Goal: Task Accomplishment & Management: Use online tool/utility

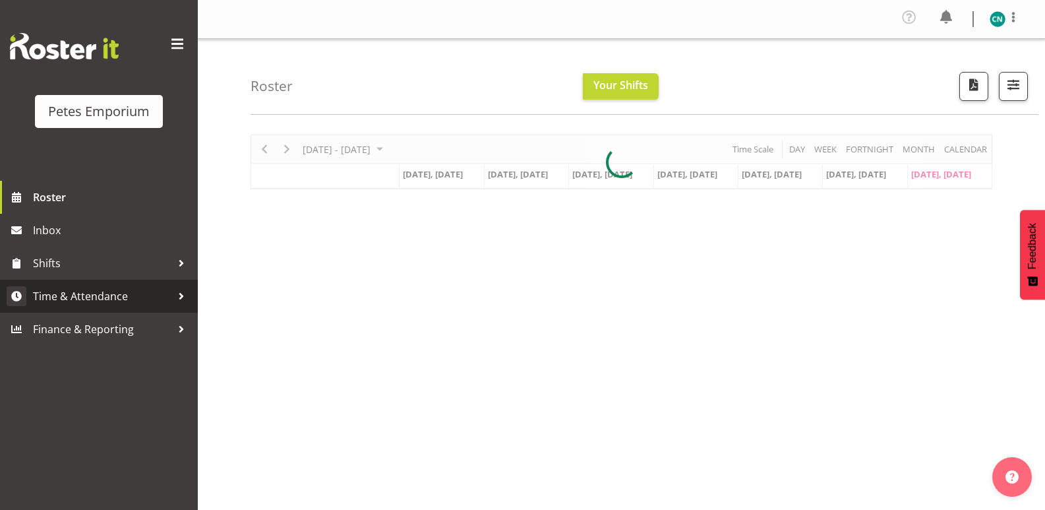
click at [110, 289] on span "Time & Attendance" at bounding box center [102, 296] width 138 height 20
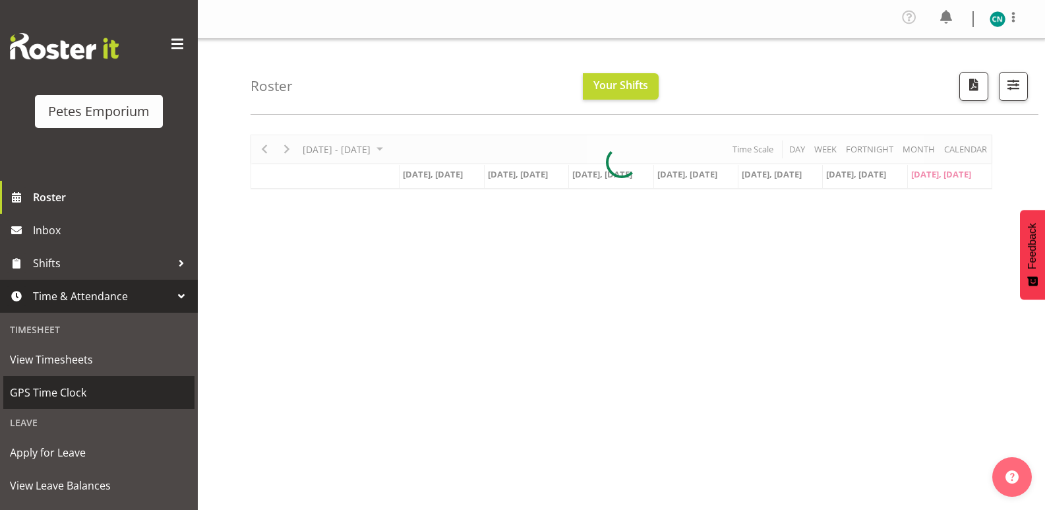
click at [70, 390] on span "GPS Time Clock" at bounding box center [99, 392] width 178 height 20
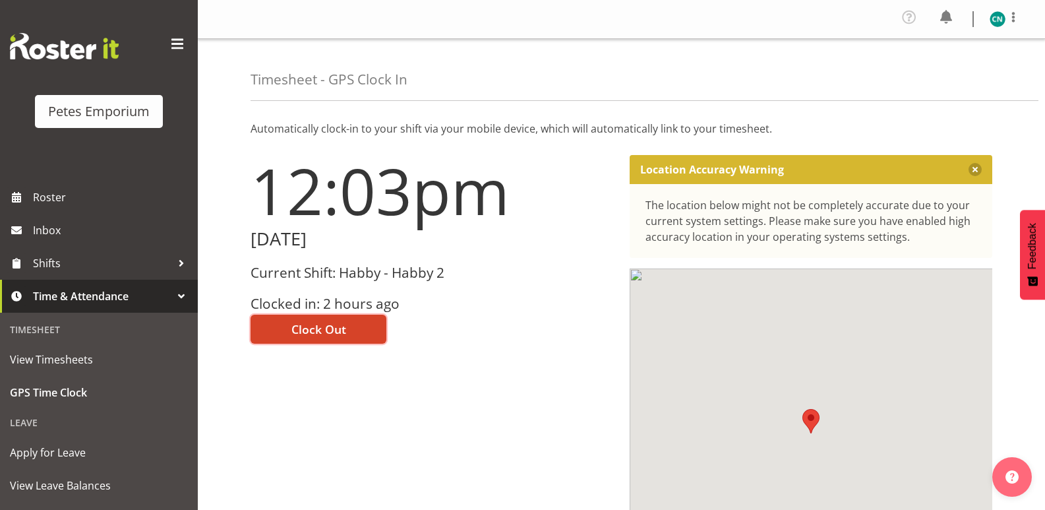
click at [336, 327] on span "Clock Out" at bounding box center [318, 328] width 55 height 17
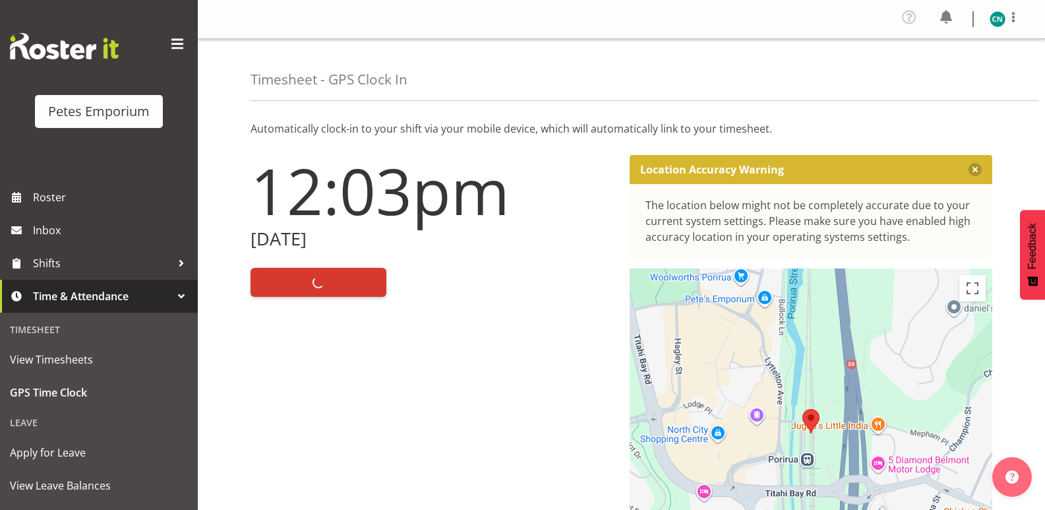
click at [992, 17] on img at bounding box center [998, 19] width 16 height 16
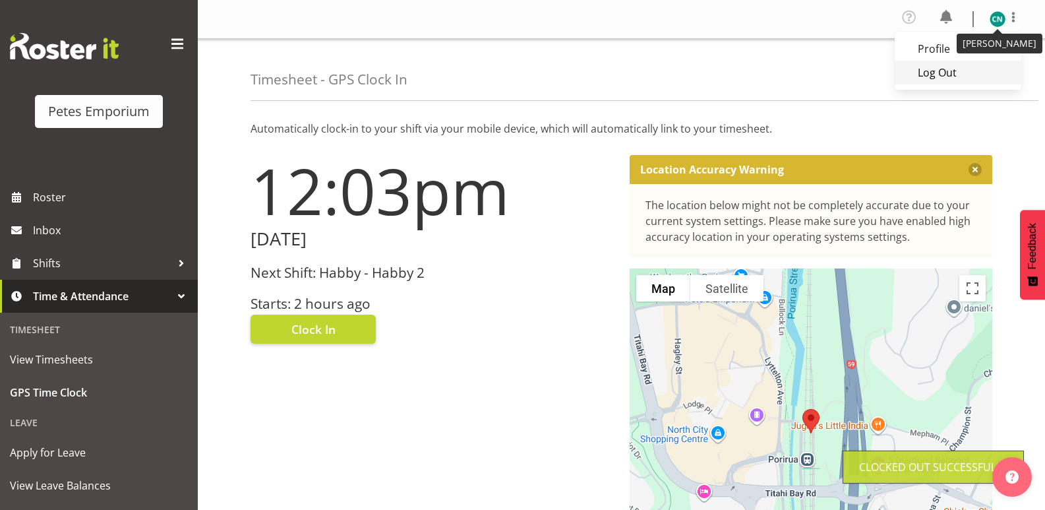
click at [942, 76] on link "Log Out" at bounding box center [958, 73] width 127 height 24
